Goal: Task Accomplishment & Management: Manage account settings

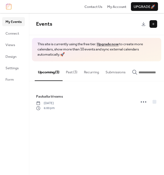
click at [69, 71] on button "Past (3)" at bounding box center [72, 70] width 18 height 19
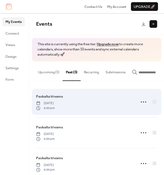
click at [55, 110] on span "6:00 pm" at bounding box center [45, 108] width 19 height 5
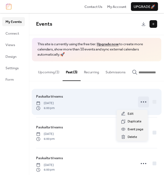
click at [143, 103] on circle at bounding box center [143, 102] width 1 height 1
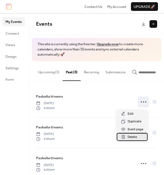
click at [129, 138] on span "Delete" at bounding box center [131, 137] width 9 height 5
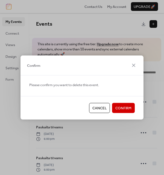
click at [120, 107] on span "Confirm" at bounding box center [123, 108] width 16 height 5
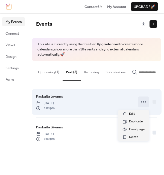
click at [143, 103] on icon at bounding box center [143, 102] width 9 height 9
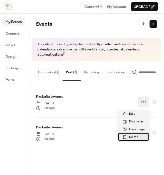
click at [131, 136] on span "Delete" at bounding box center [133, 137] width 9 height 5
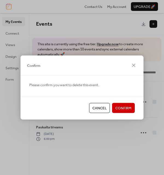
click at [128, 107] on span "Confirm" at bounding box center [123, 108] width 16 height 5
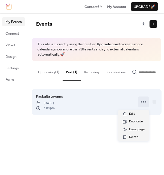
click at [143, 103] on circle at bounding box center [143, 102] width 1 height 1
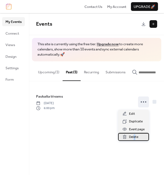
click at [134, 137] on span "Delete" at bounding box center [133, 137] width 9 height 5
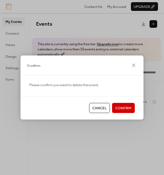
click at [129, 110] on span "Confirm" at bounding box center [123, 108] width 16 height 5
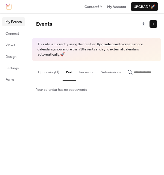
click at [43, 72] on button "Upcoming (1)" at bounding box center [49, 70] width 28 height 19
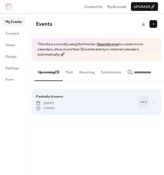
click at [144, 105] on icon at bounding box center [143, 102] width 9 height 9
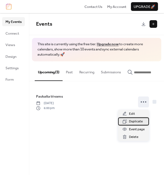
click at [138, 122] on span "Duplicate" at bounding box center [136, 121] width 14 height 5
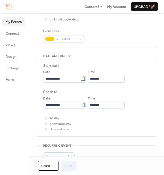
scroll to position [136, 0]
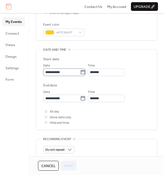
click at [85, 72] on icon at bounding box center [82, 72] width 5 height 5
click at [80, 72] on input "**********" at bounding box center [61, 73] width 37 height 8
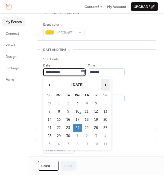
click at [106, 85] on span "›" at bounding box center [105, 84] width 8 height 11
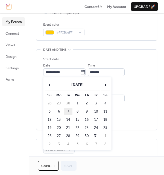
click at [67, 110] on td "7" at bounding box center [68, 112] width 9 height 8
type input "**********"
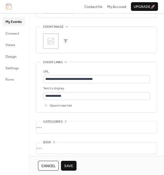
scroll to position [279, 0]
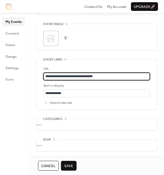
click at [105, 75] on input "**********" at bounding box center [96, 77] width 107 height 8
paste input "text"
type input "**********"
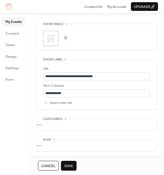
click at [68, 166] on span "Save" at bounding box center [68, 165] width 9 height 5
